Goal: Task Accomplishment & Management: Manage account settings

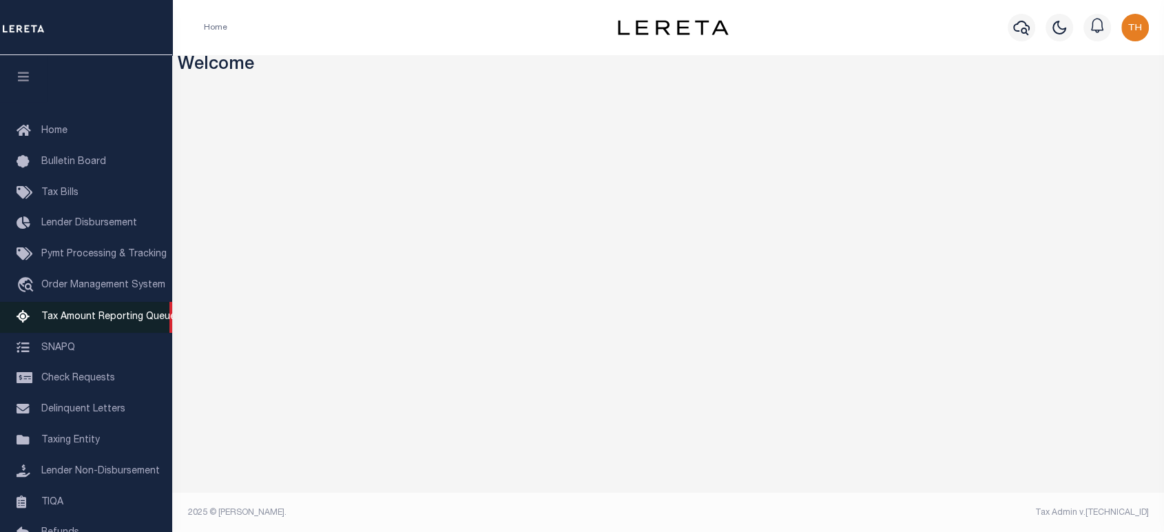
click at [78, 320] on span "Tax Amount Reporting Queue" at bounding box center [108, 317] width 134 height 10
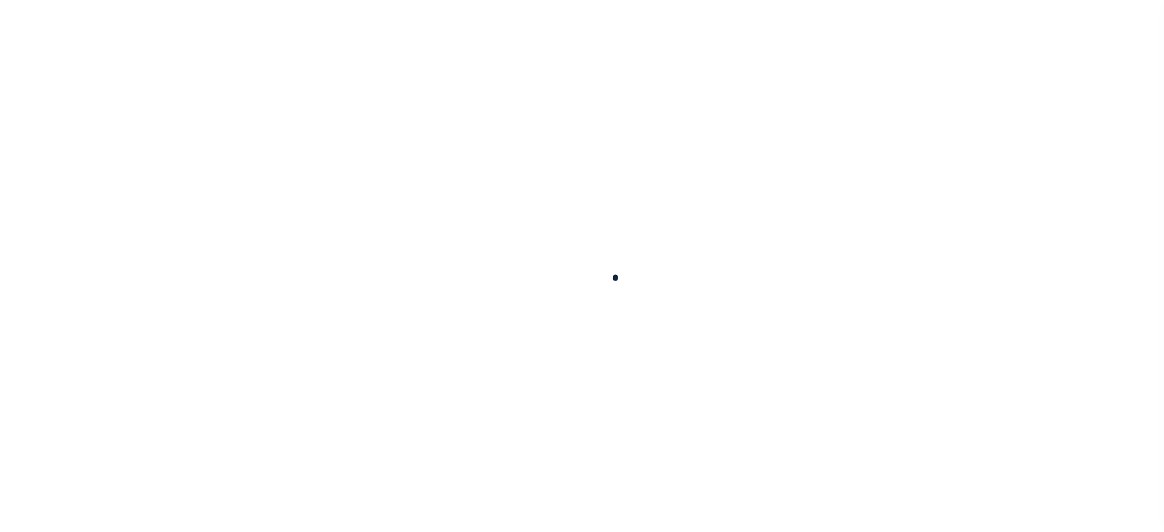
select select "100"
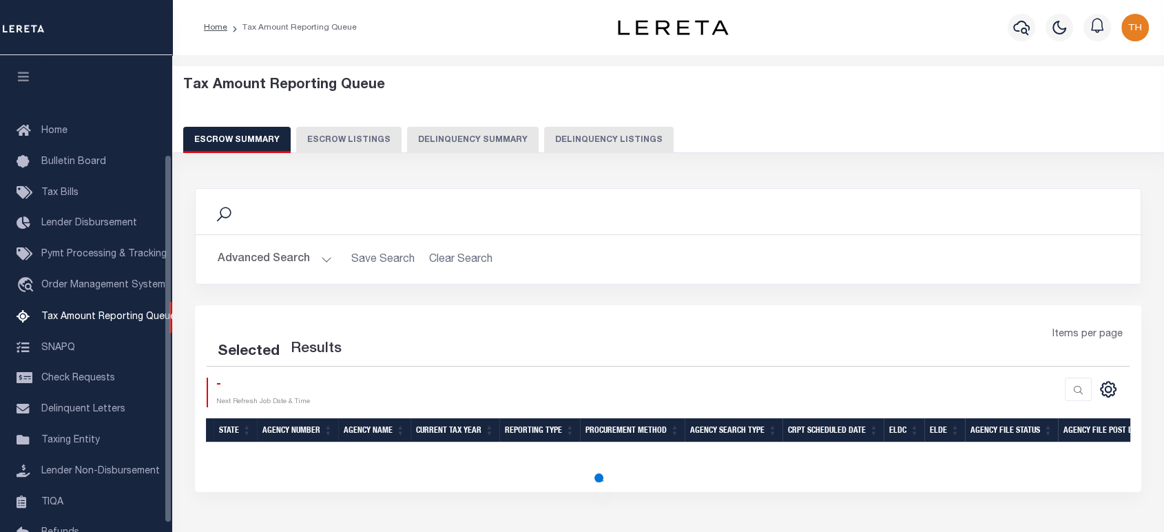
scroll to position [1, 0]
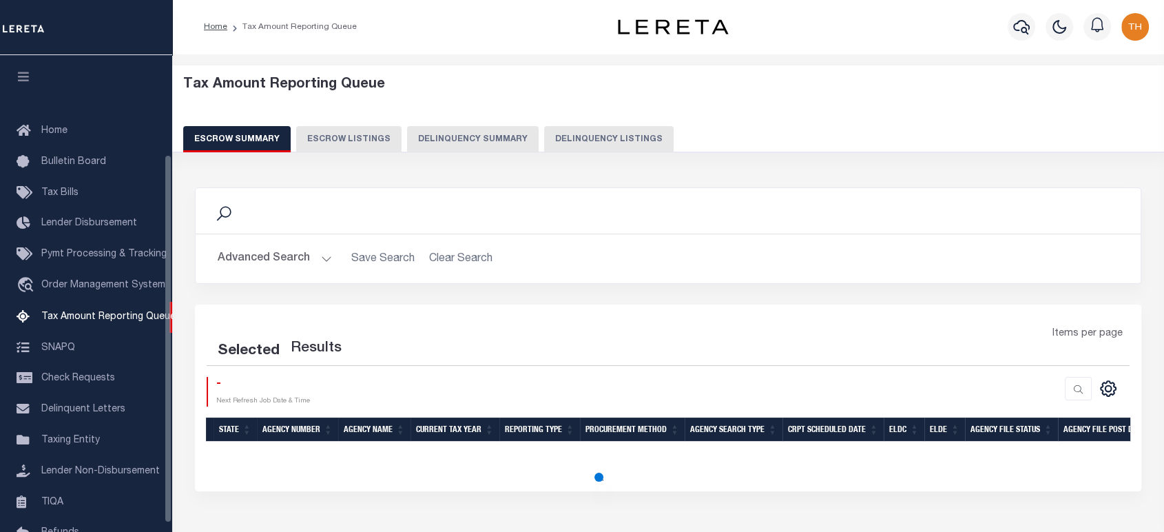
select select "100"
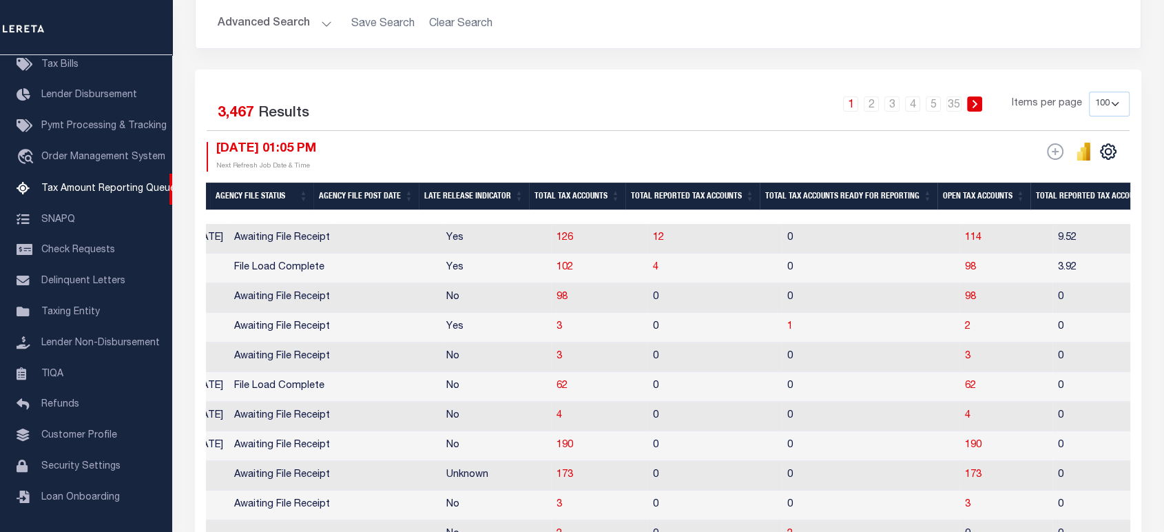
scroll to position [0, 1117]
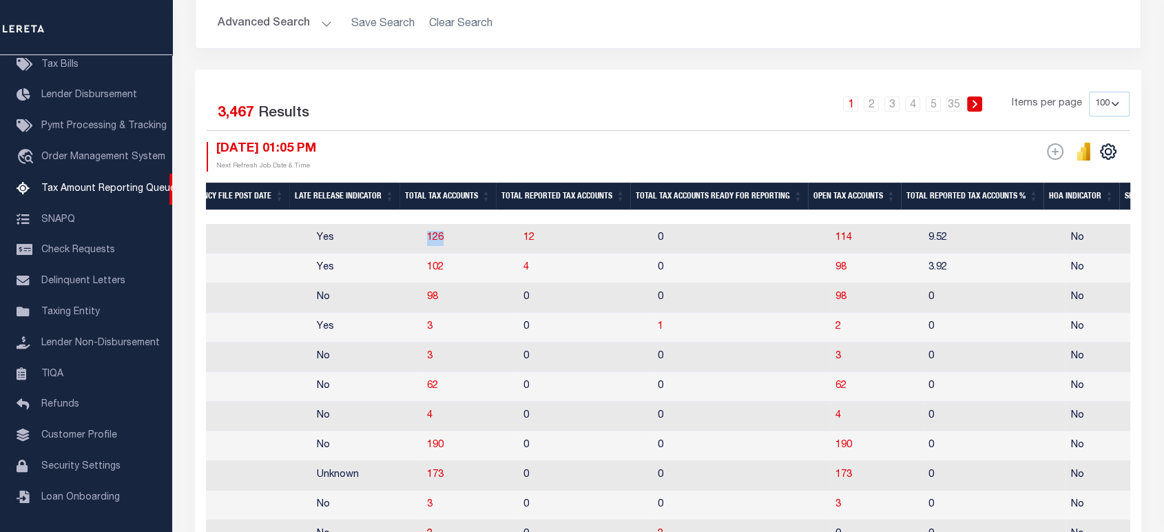
drag, startPoint x: 409, startPoint y: 237, endPoint x: 449, endPoint y: 240, distance: 40.0
click at [449, 240] on tr "DE 070020000 [GEOGRAPHIC_DATA] 2025/2025 1/1 Agency File (Full) [DATE] [DATE] […" at bounding box center [606, 239] width 3035 height 30
drag, startPoint x: 860, startPoint y: 242, endPoint x: 824, endPoint y: 242, distance: 35.8
click at [830, 242] on td "114" at bounding box center [876, 239] width 93 height 30
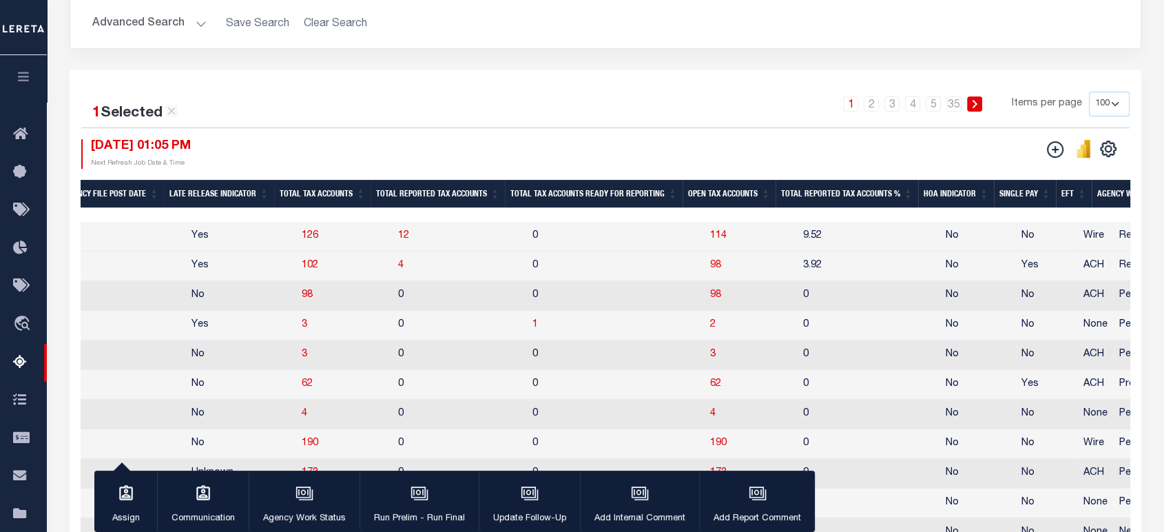
click at [678, 241] on td "0" at bounding box center [616, 237] width 178 height 30
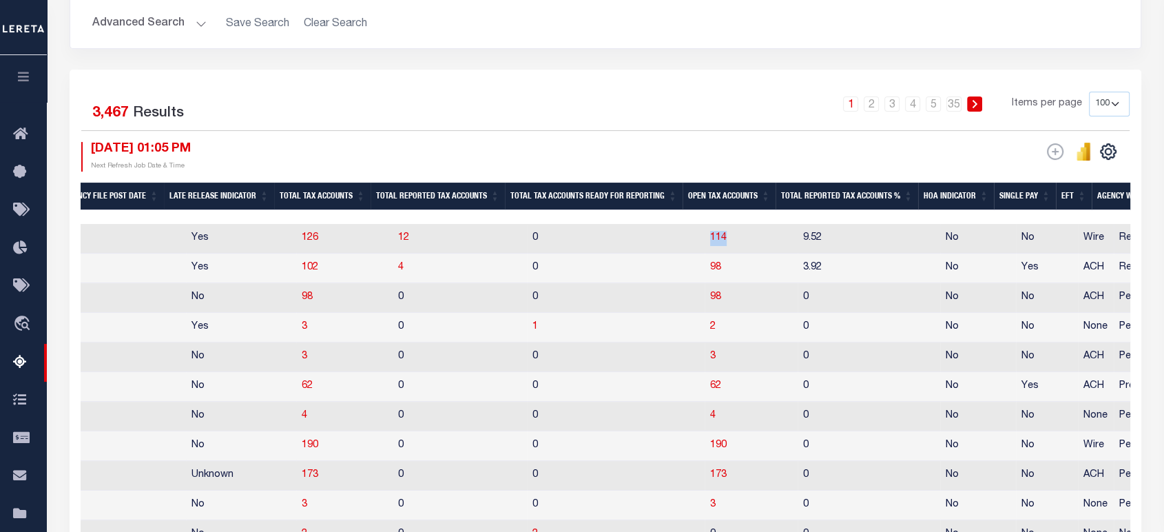
drag, startPoint x: 742, startPoint y: 242, endPoint x: 700, endPoint y: 242, distance: 42.0
click at [704, 242] on td "114" at bounding box center [750, 239] width 93 height 30
checkbox input "true"
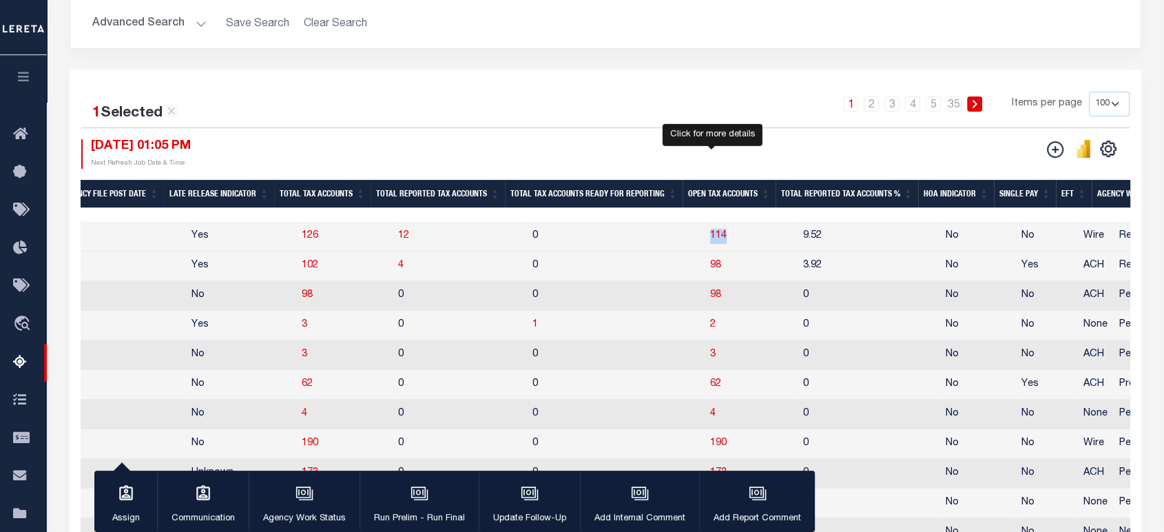
click at [711, 238] on span "114" at bounding box center [718, 236] width 17 height 10
select select "100"
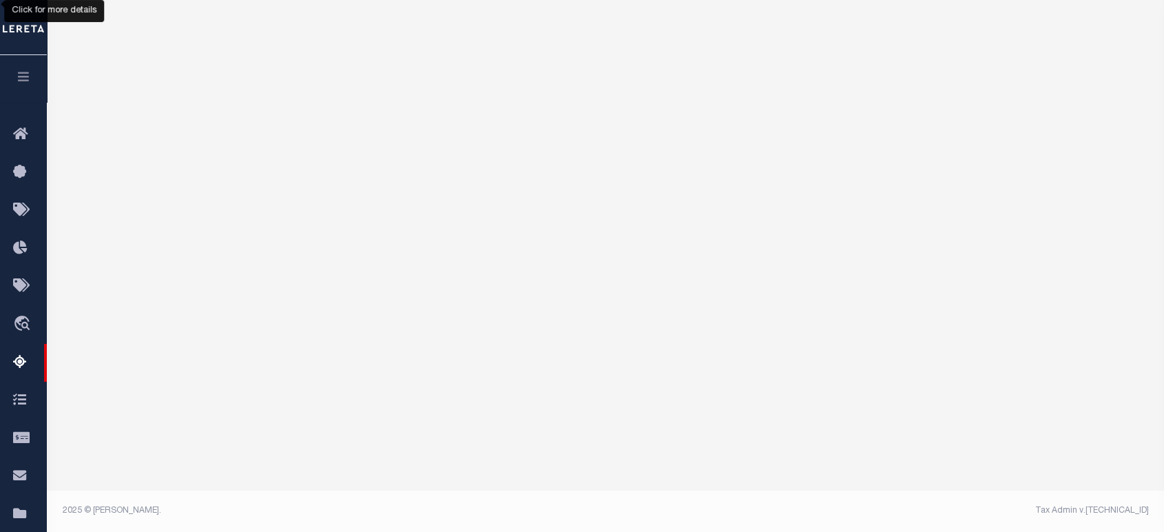
select select "100"
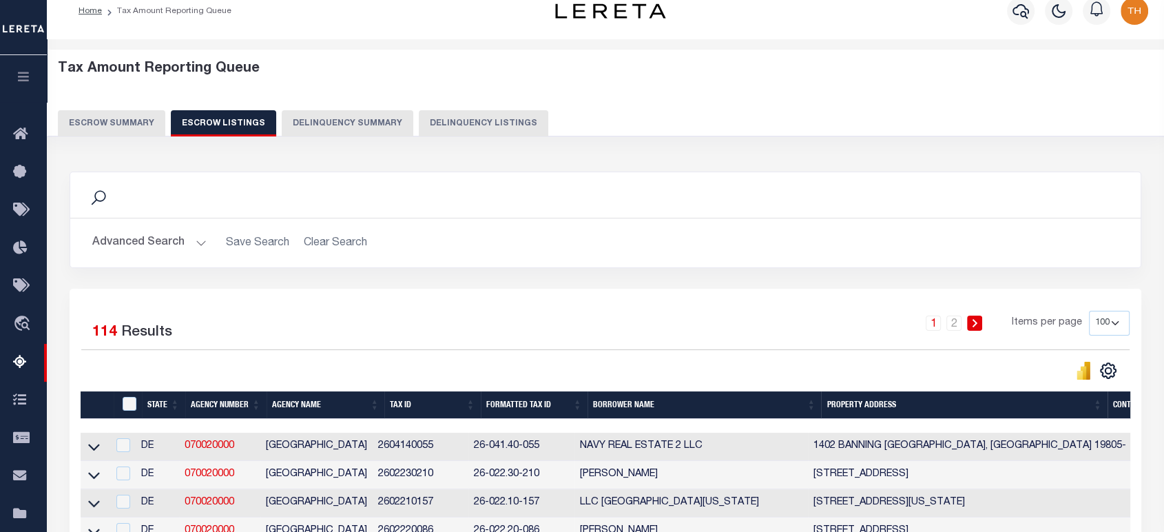
scroll to position [0, 0]
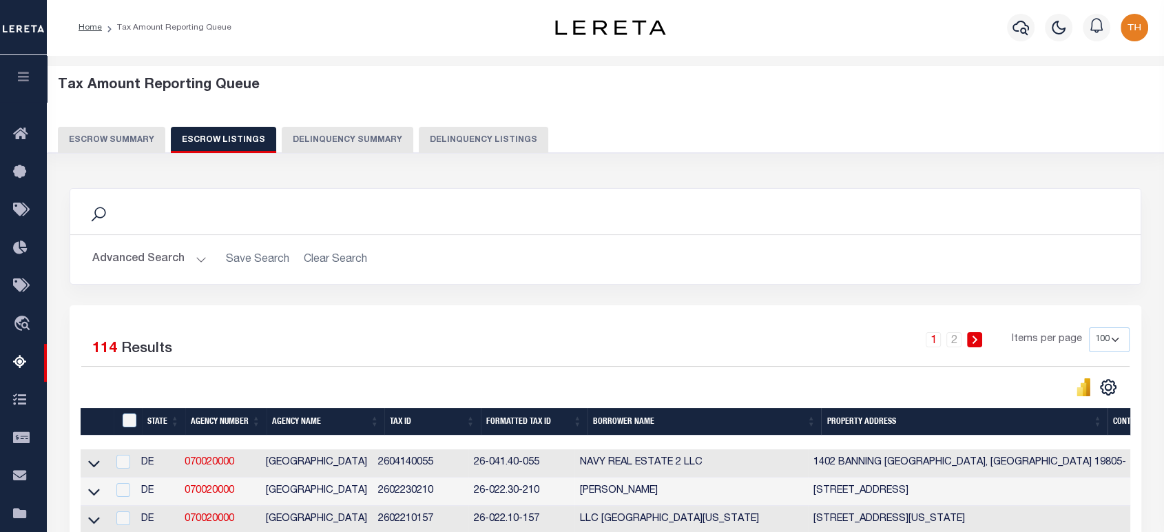
click at [123, 140] on button "Escrow Summary" at bounding box center [111, 140] width 107 height 26
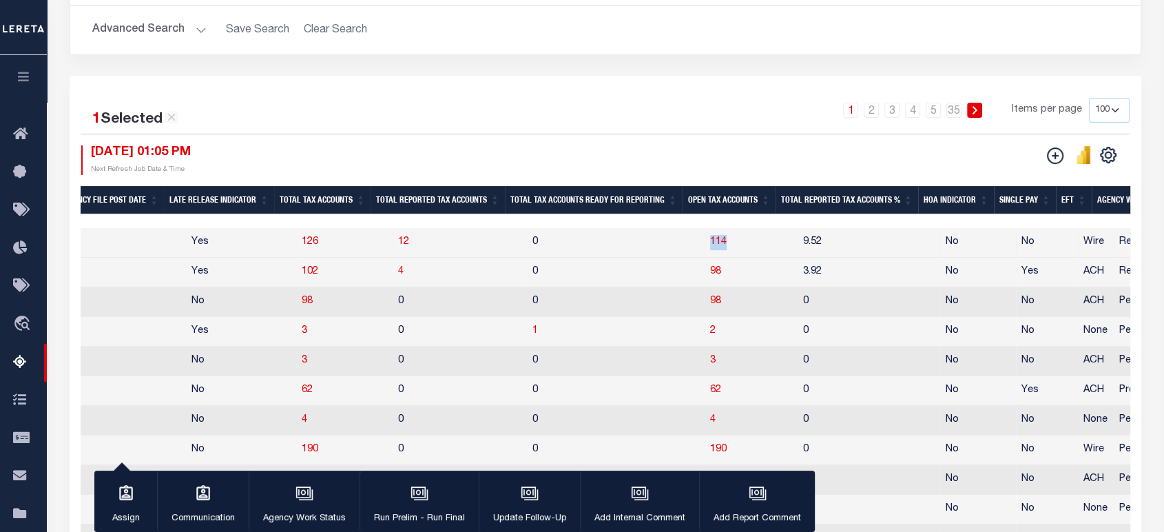
scroll to position [0, 948]
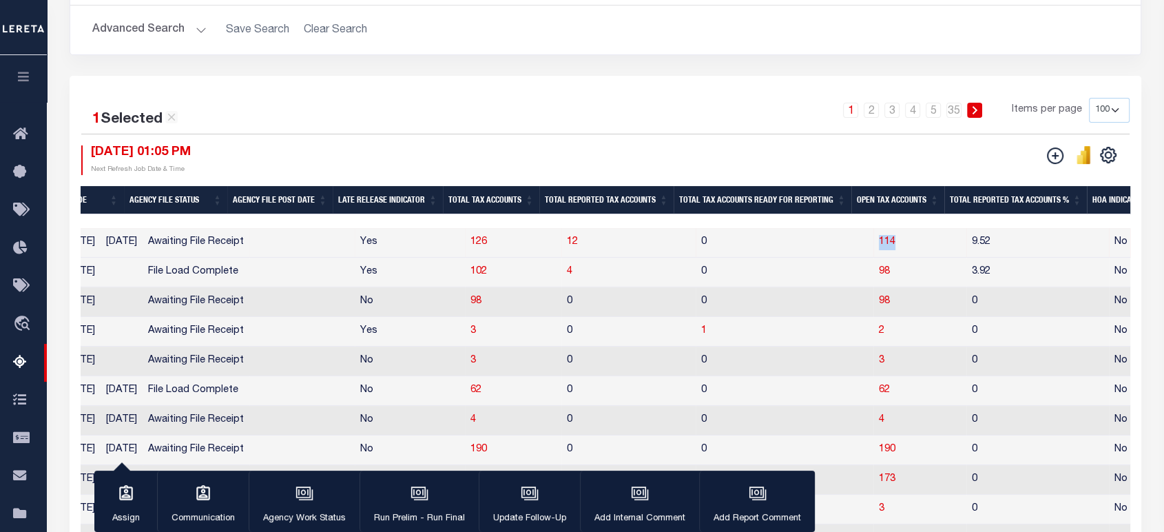
click at [901, 202] on th "Open Tax Accounts" at bounding box center [897, 200] width 93 height 28
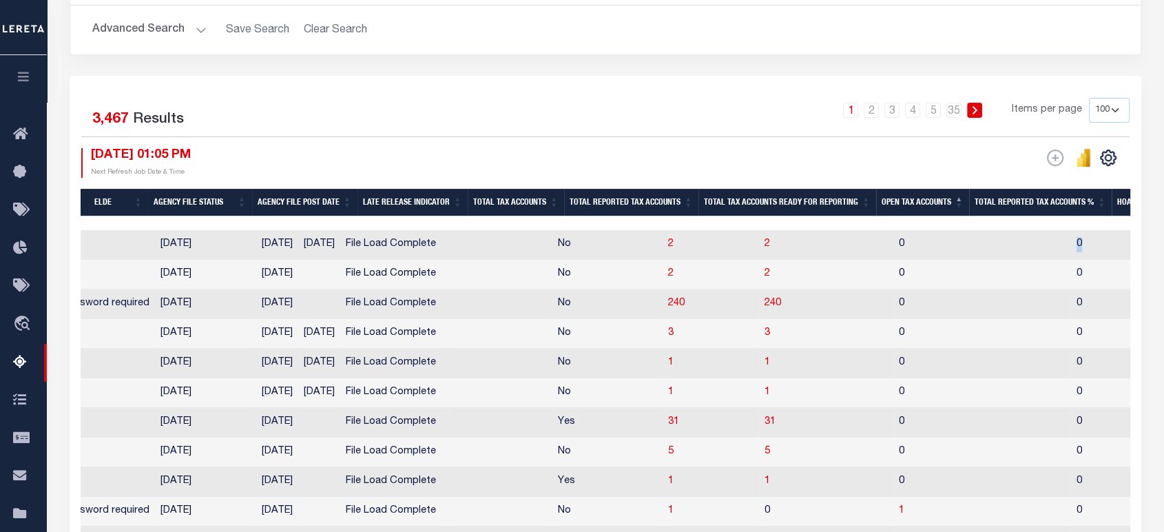
drag, startPoint x: 894, startPoint y: 250, endPoint x: 906, endPoint y: 250, distance: 11.7
click at [1071, 250] on td "0" at bounding box center [1117, 245] width 93 height 30
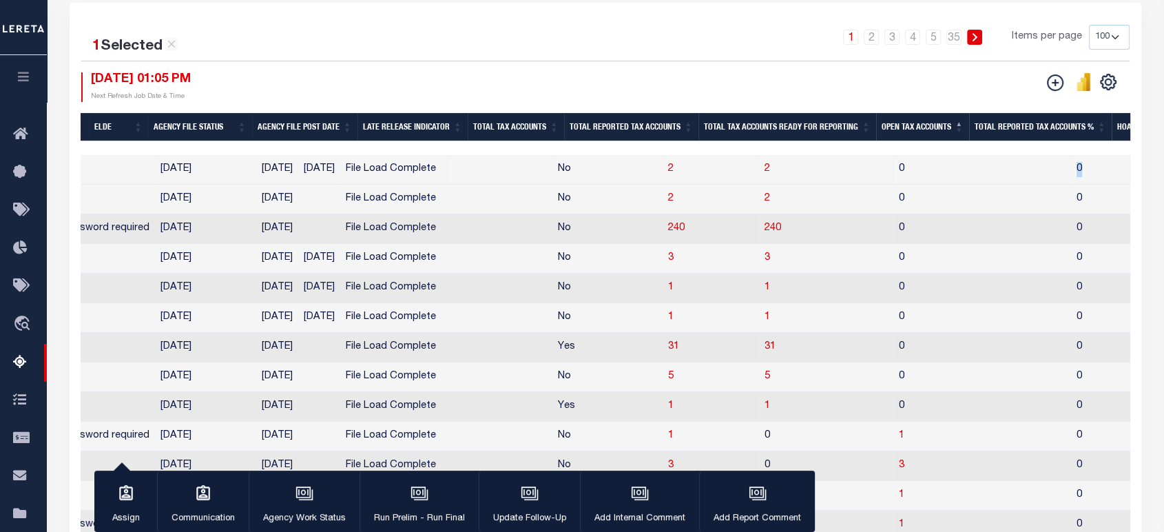
scroll to position [382, 0]
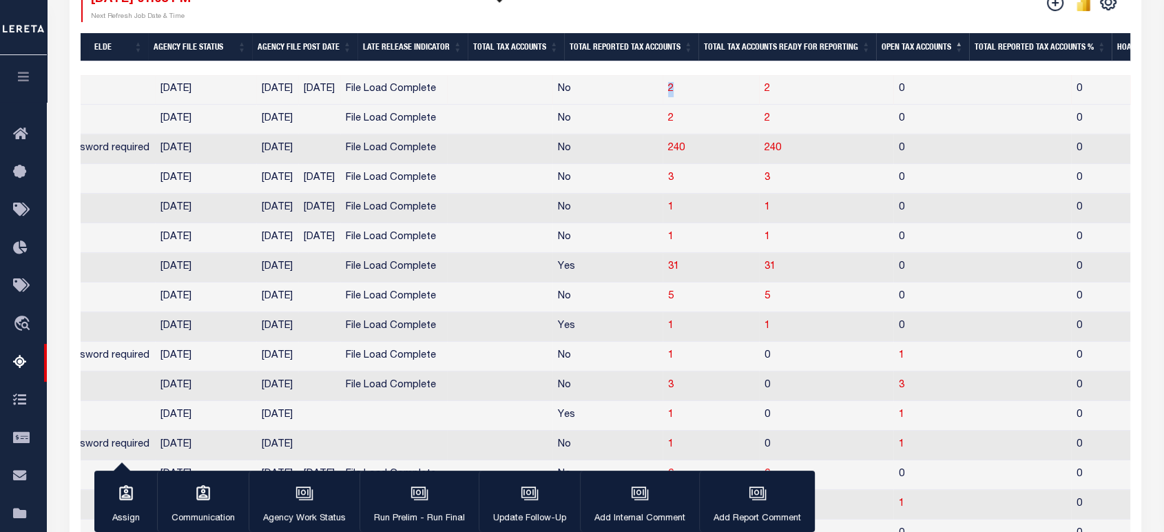
drag, startPoint x: 484, startPoint y: 87, endPoint x: 510, endPoint y: 93, distance: 26.7
click at [510, 93] on tr "PA 370020219 [PERSON_NAME][GEOGRAPHIC_DATA] 2025/2025 1/1 Agency File (Full) [D…" at bounding box center [737, 90] width 3211 height 30
drag, startPoint x: 590, startPoint y: 92, endPoint x: 606, endPoint y: 95, distance: 16.1
click at [759, 95] on td "2" at bounding box center [826, 90] width 134 height 30
checkbox input "false"
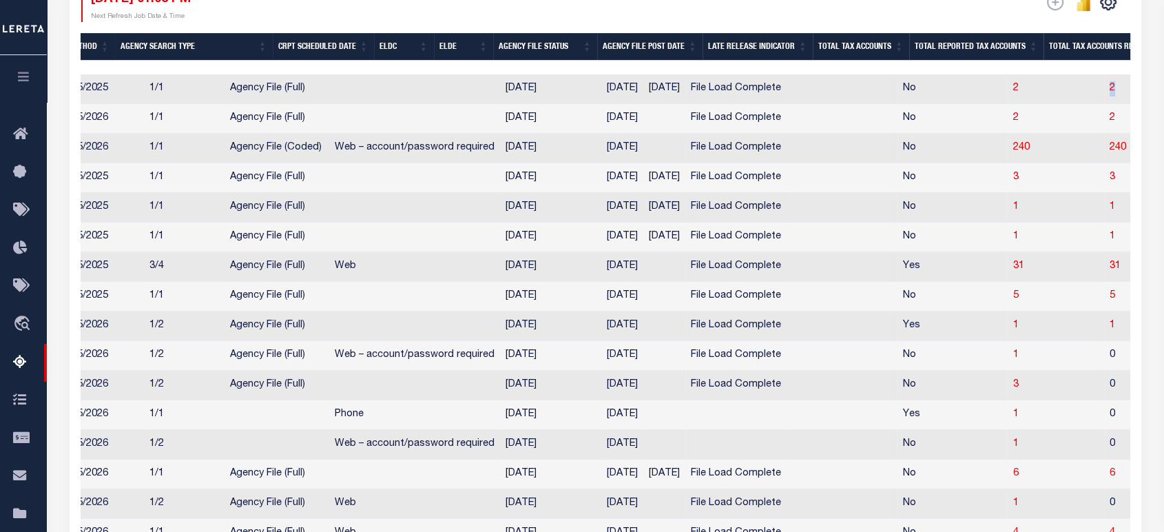
scroll to position [0, 0]
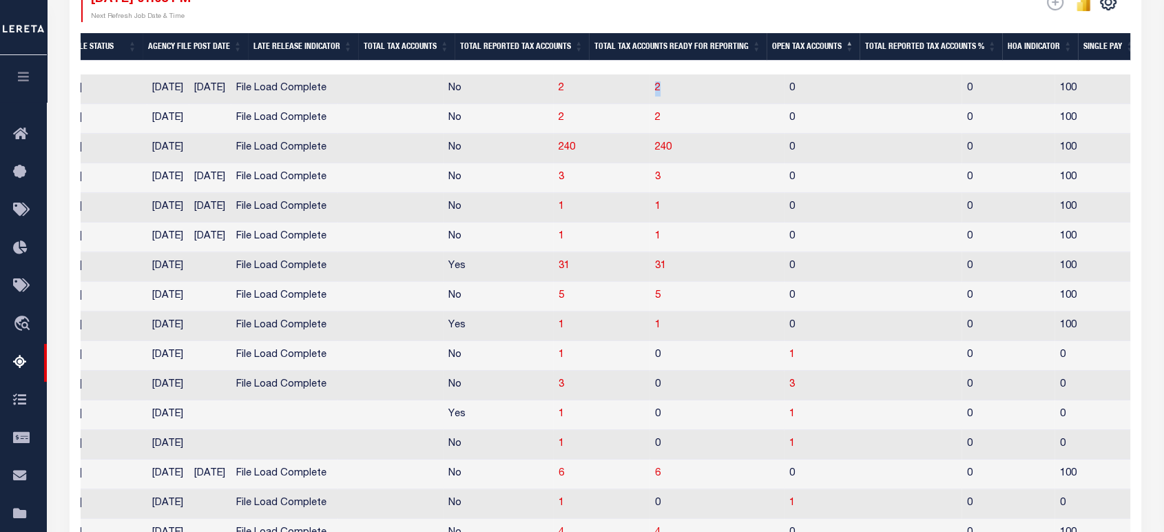
click at [829, 43] on th "Open Tax Accounts" at bounding box center [812, 47] width 93 height 28
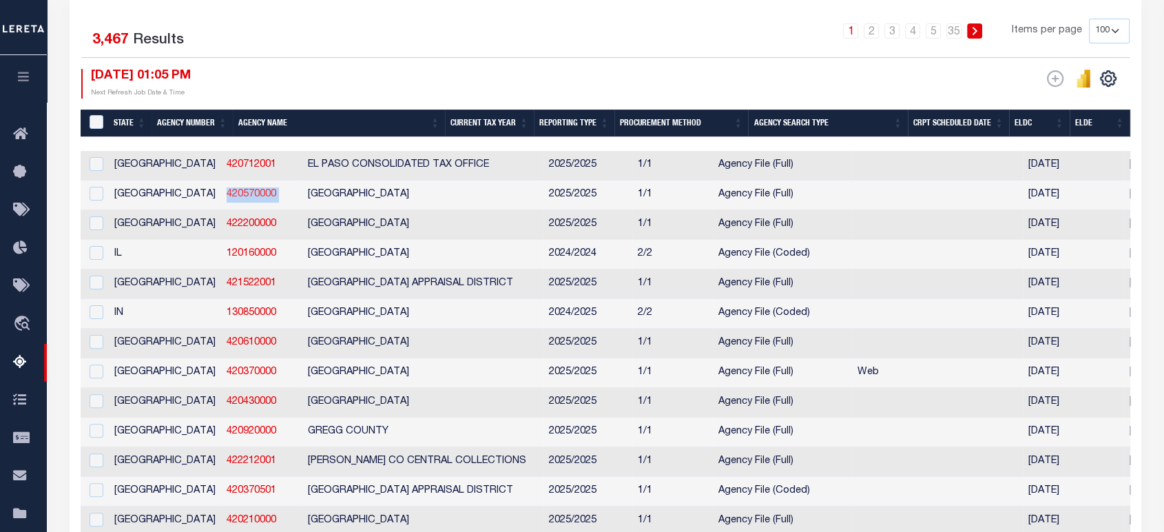
drag, startPoint x: 207, startPoint y: 197, endPoint x: 158, endPoint y: 200, distance: 49.0
copy link "420570000"
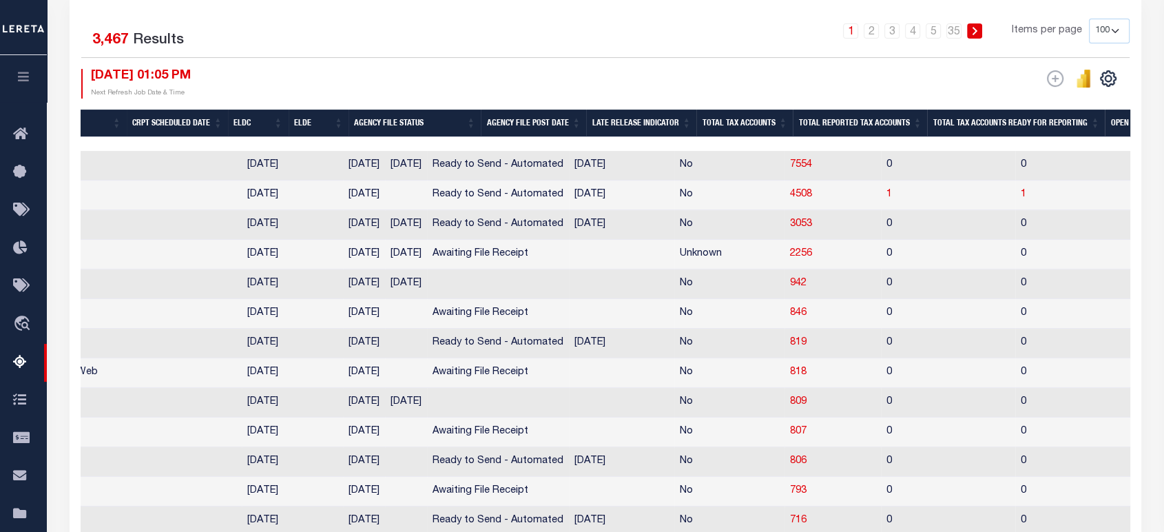
scroll to position [0, 806]
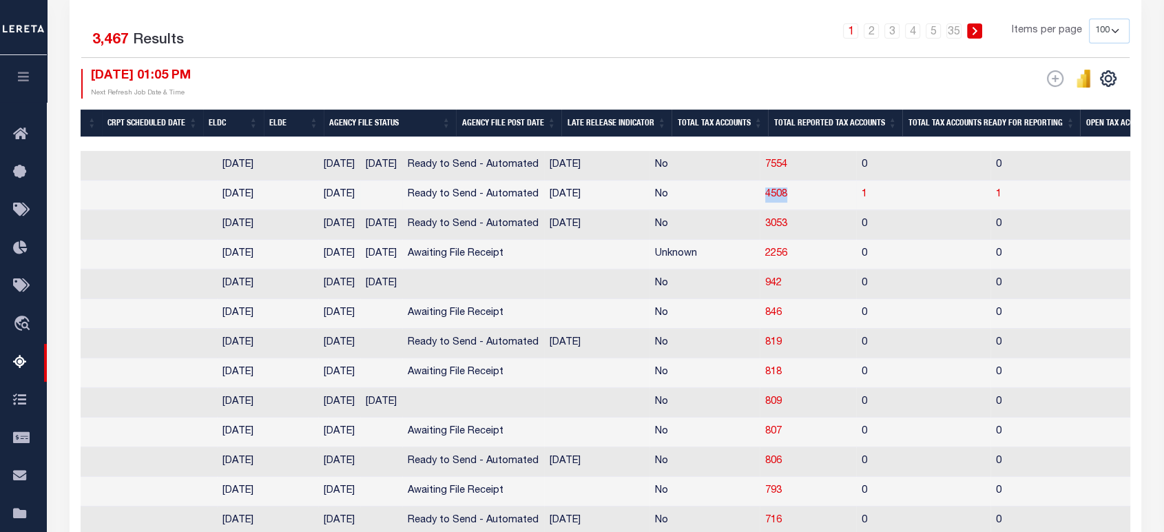
drag, startPoint x: 678, startPoint y: 203, endPoint x: 729, endPoint y: 202, distance: 51.6
click at [729, 202] on tr "TX 420570000 [GEOGRAPHIC_DATA] 2025/2025 1/1 Agency File (Full) [DATE] [DATE] R…" at bounding box center [858, 195] width 3166 height 30
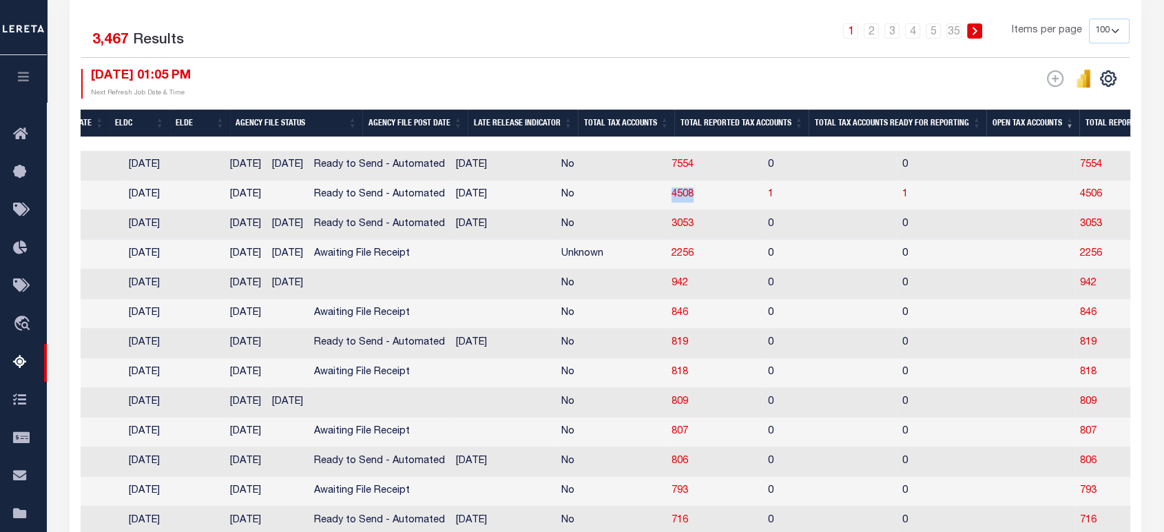
scroll to position [0, 957]
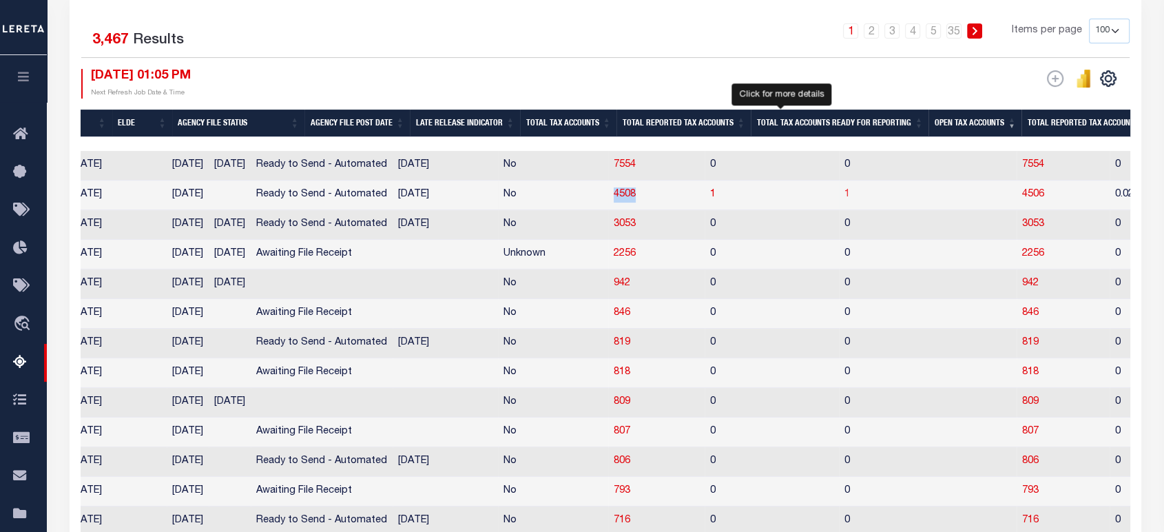
click at [844, 194] on span "1" at bounding box center [847, 194] width 6 height 10
select select "100"
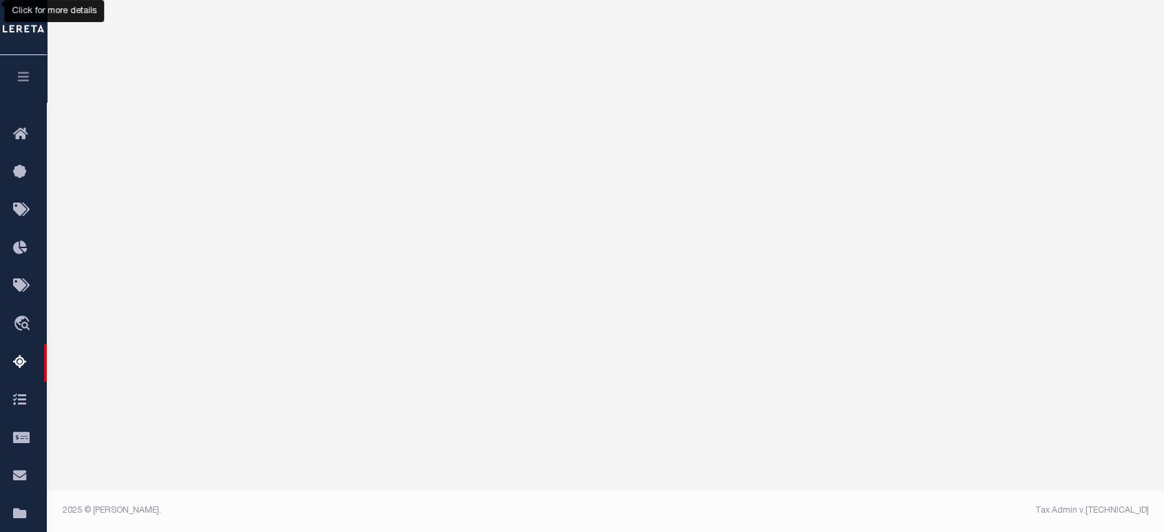
scroll to position [198, 0]
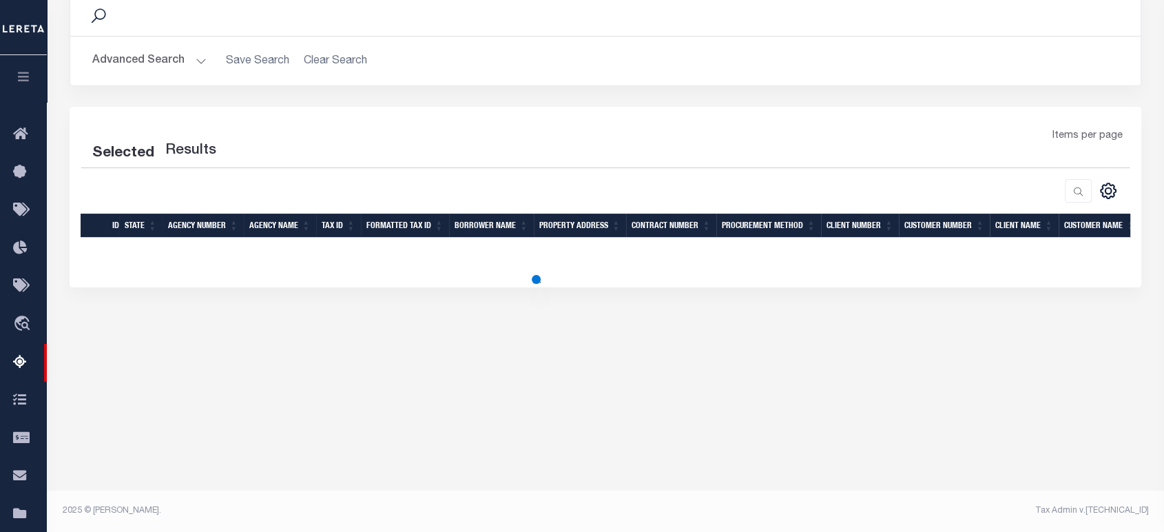
select select "100"
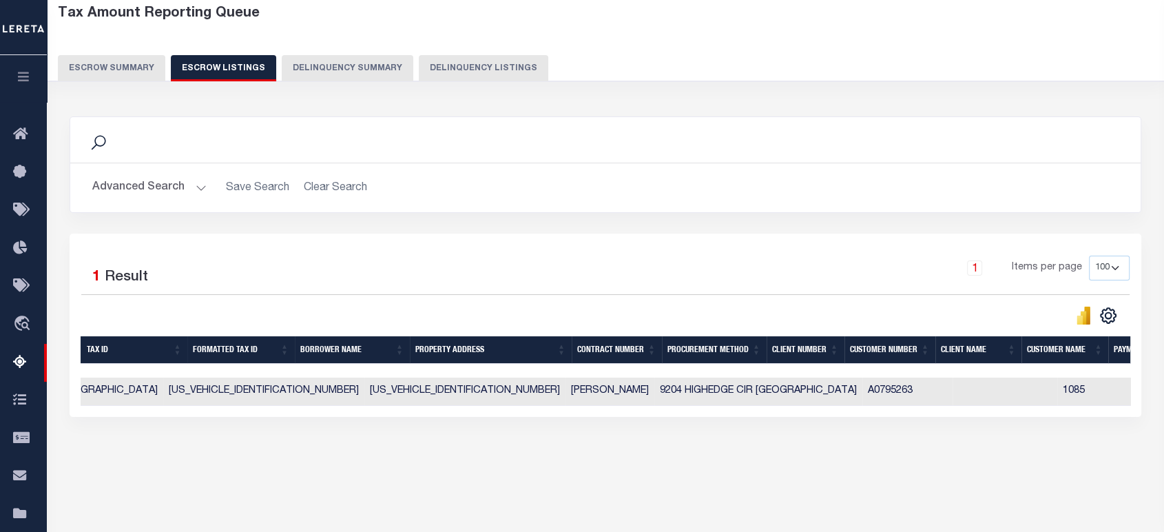
scroll to position [0, 0]
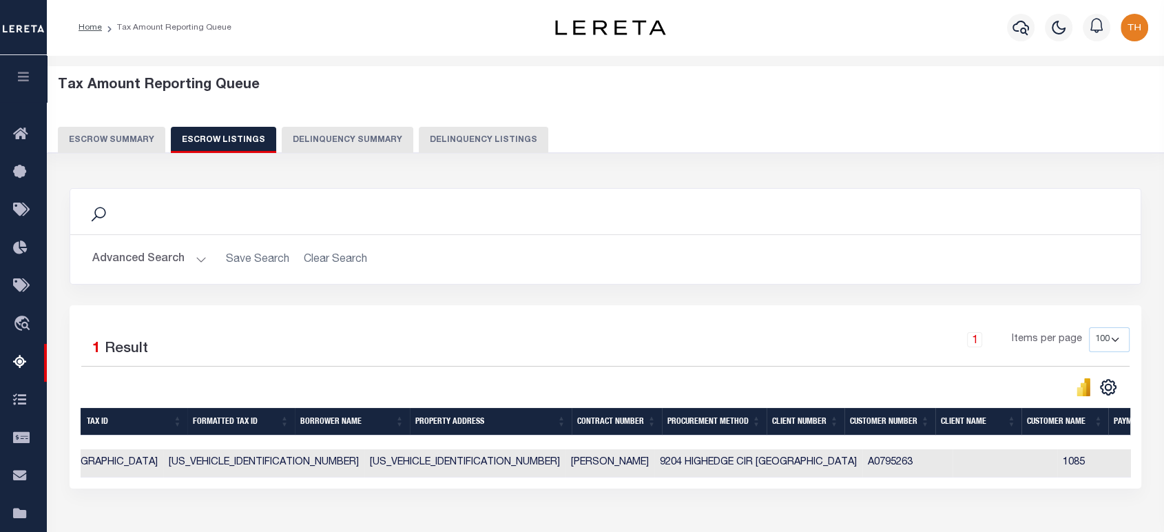
click at [113, 137] on button "Escrow Summary" at bounding box center [111, 140] width 107 height 26
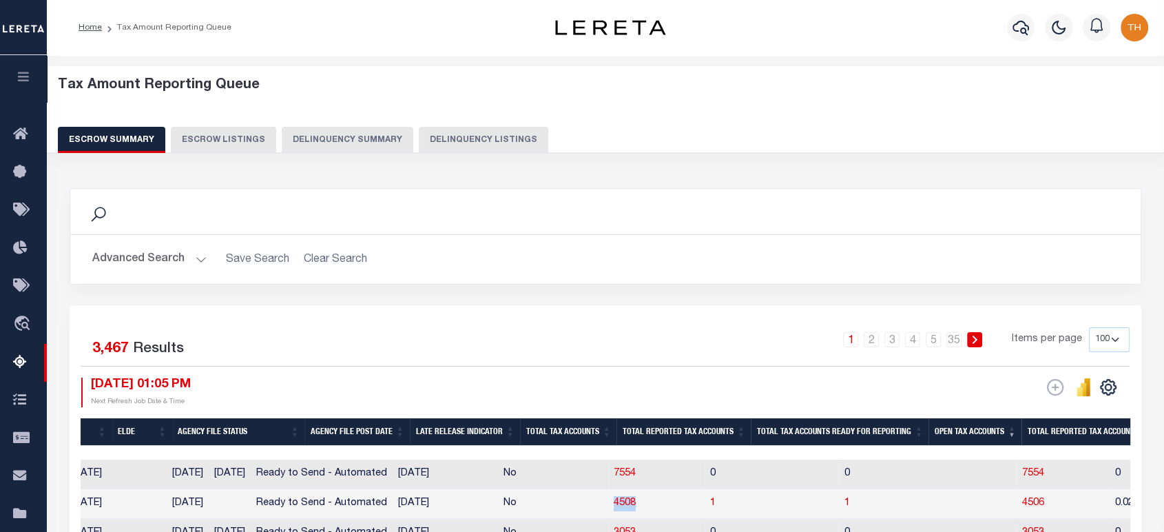
scroll to position [153, 0]
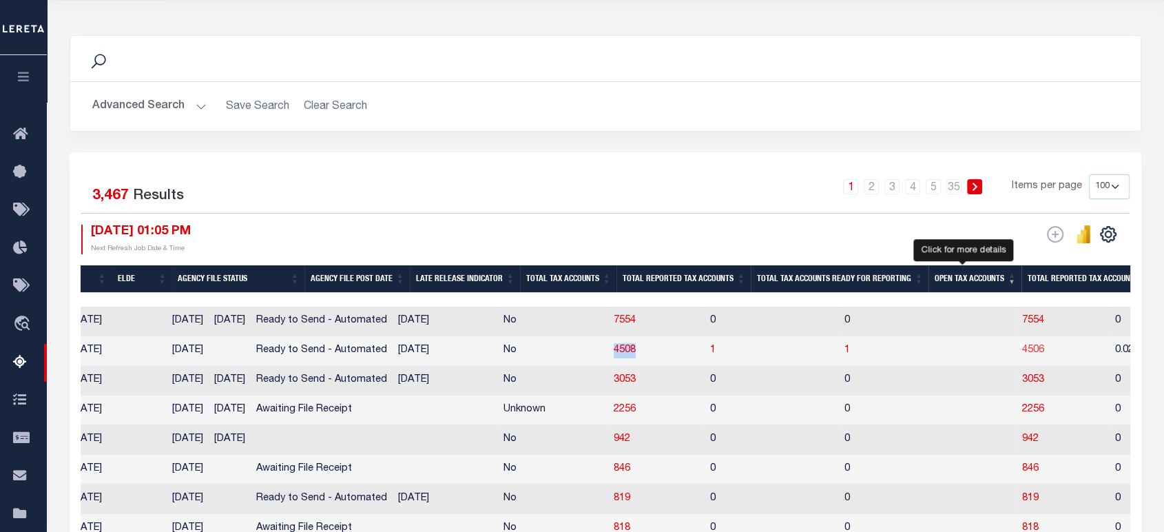
click at [1022, 351] on span "4506" at bounding box center [1033, 350] width 22 height 10
select select "100"
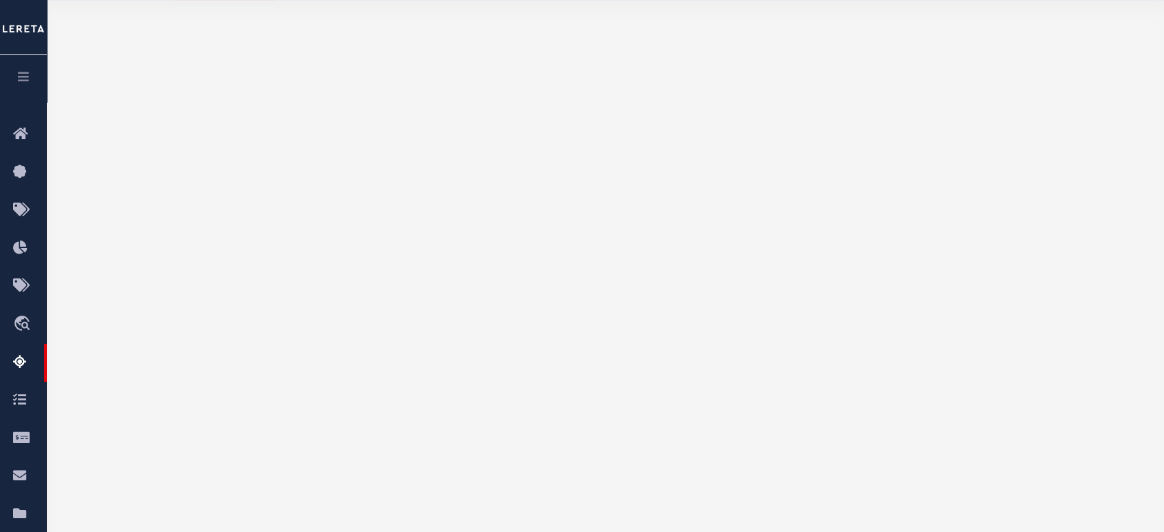
select select "100"
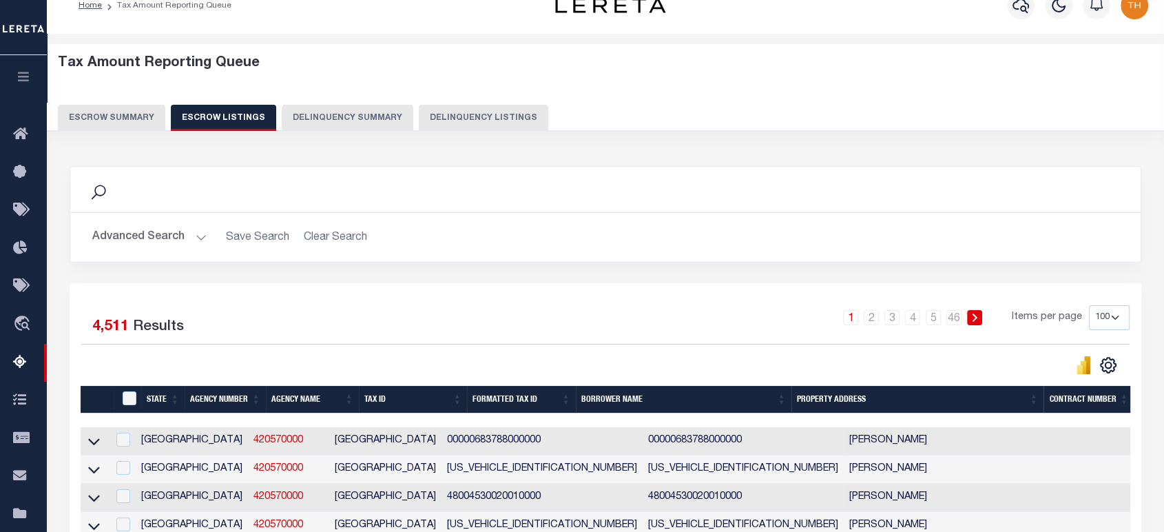
scroll to position [0, 0]
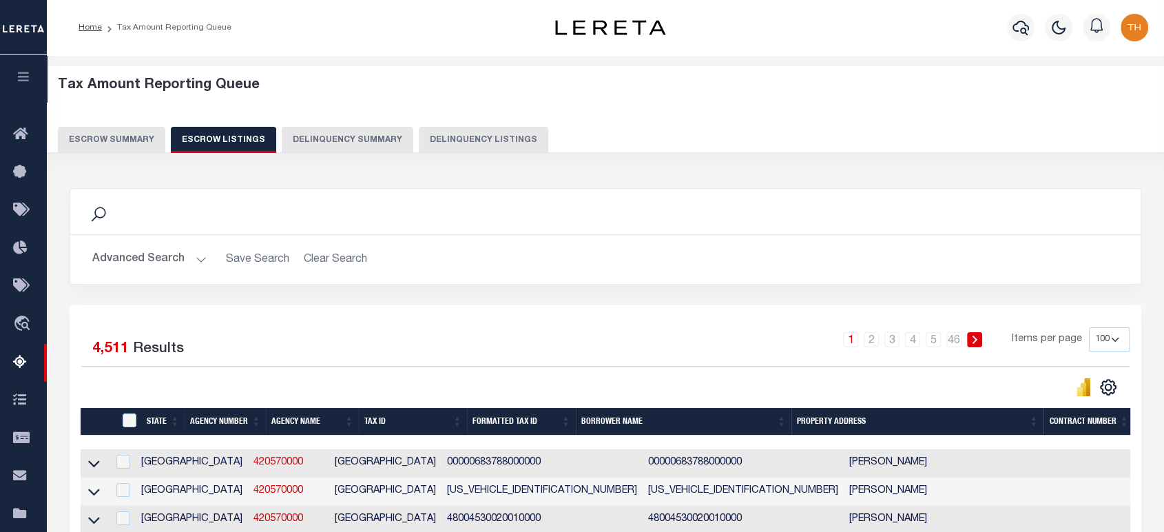
drag, startPoint x: 129, startPoint y: 147, endPoint x: 656, endPoint y: 14, distance: 543.4
click at [129, 147] on button "Escrow Summary" at bounding box center [111, 140] width 107 height 26
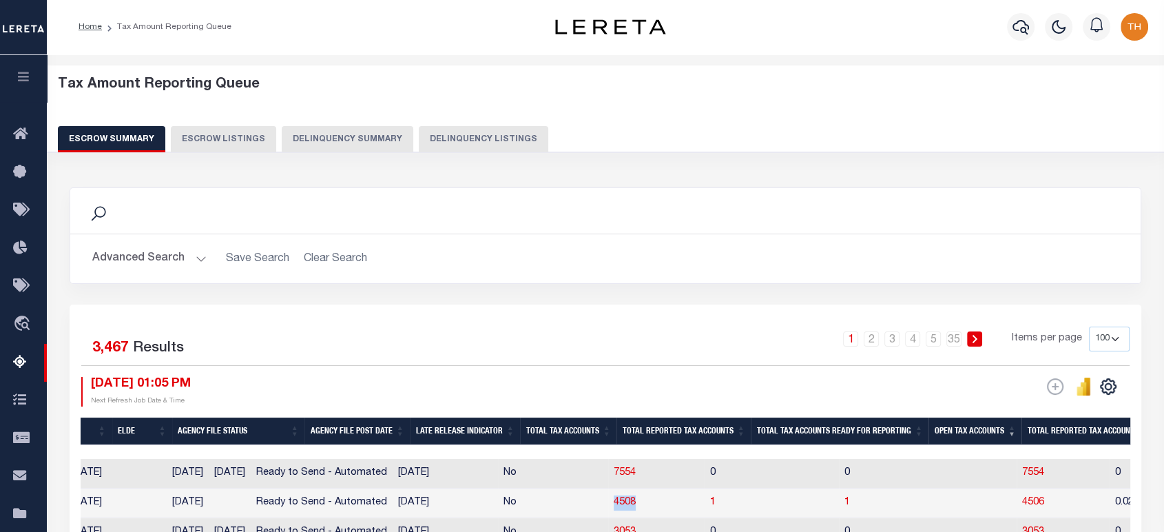
scroll to position [153, 0]
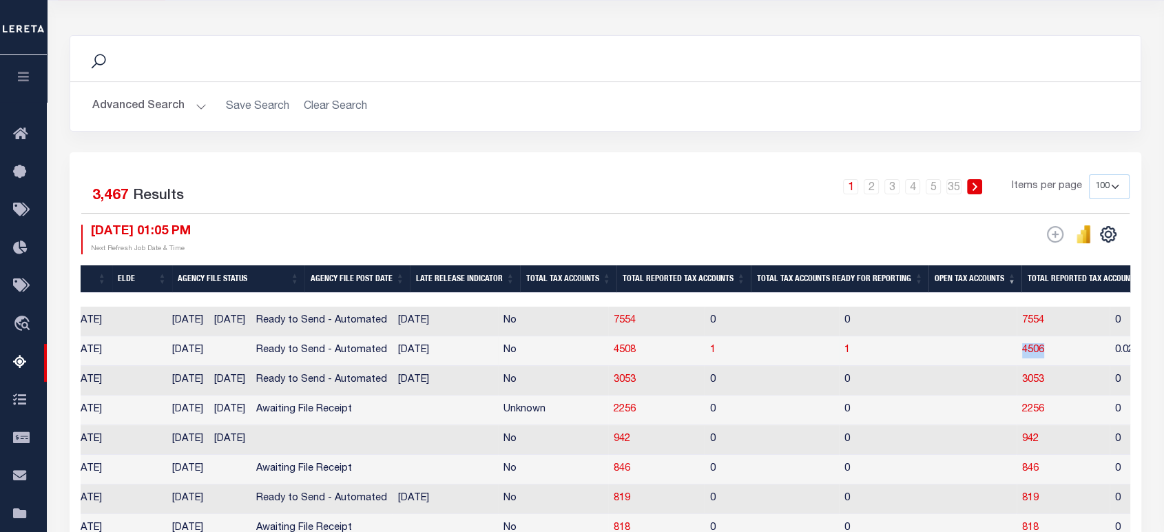
drag, startPoint x: 946, startPoint y: 359, endPoint x: 978, endPoint y: 360, distance: 31.7
click at [1016, 360] on td "4506" at bounding box center [1062, 351] width 93 height 30
checkbox input "true"
